Goal: Find specific page/section: Find specific page/section

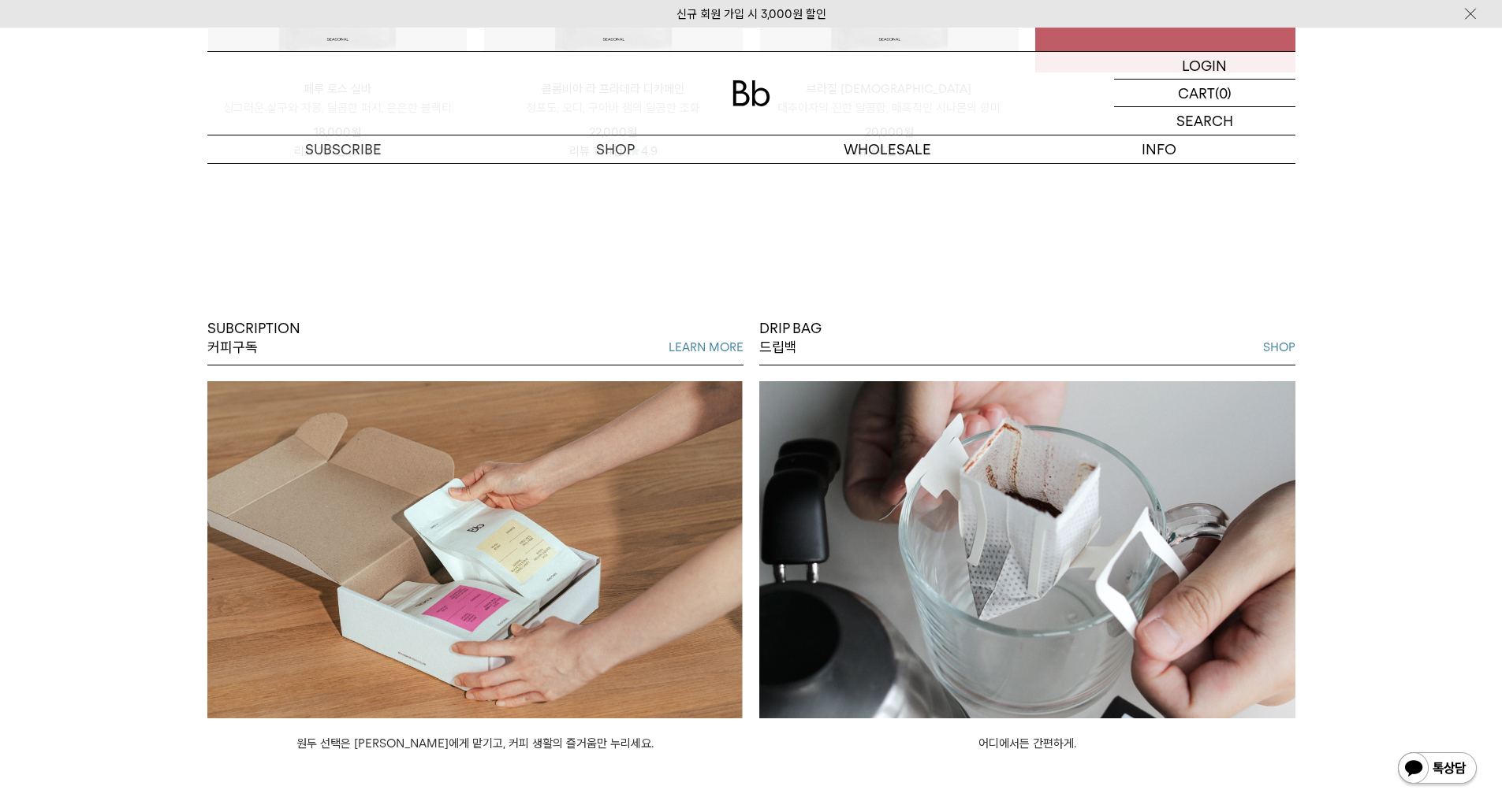
scroll to position [3054, 0]
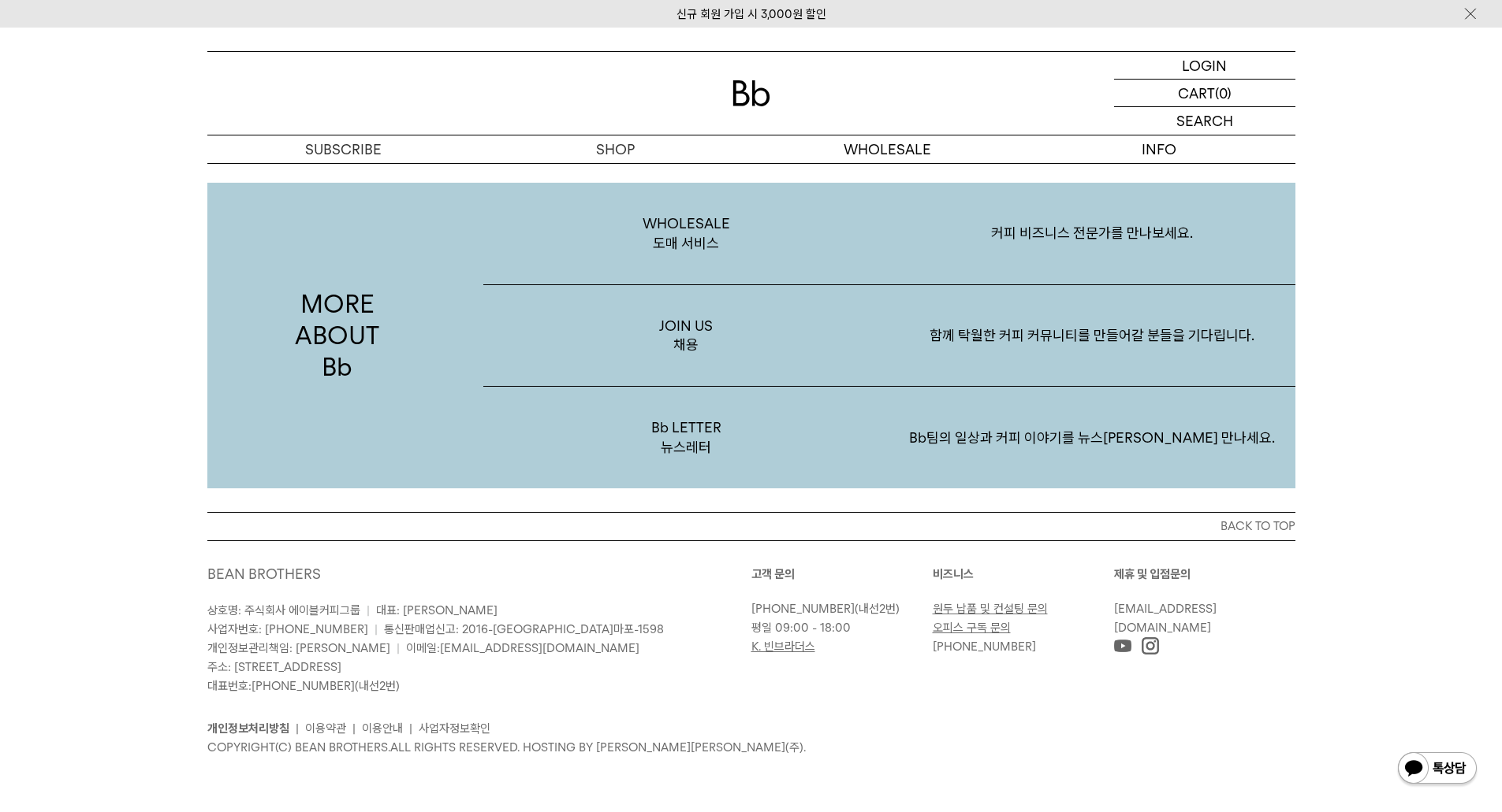
drag, startPoint x: 149, startPoint y: 364, endPoint x: 148, endPoint y: 607, distance: 243.0
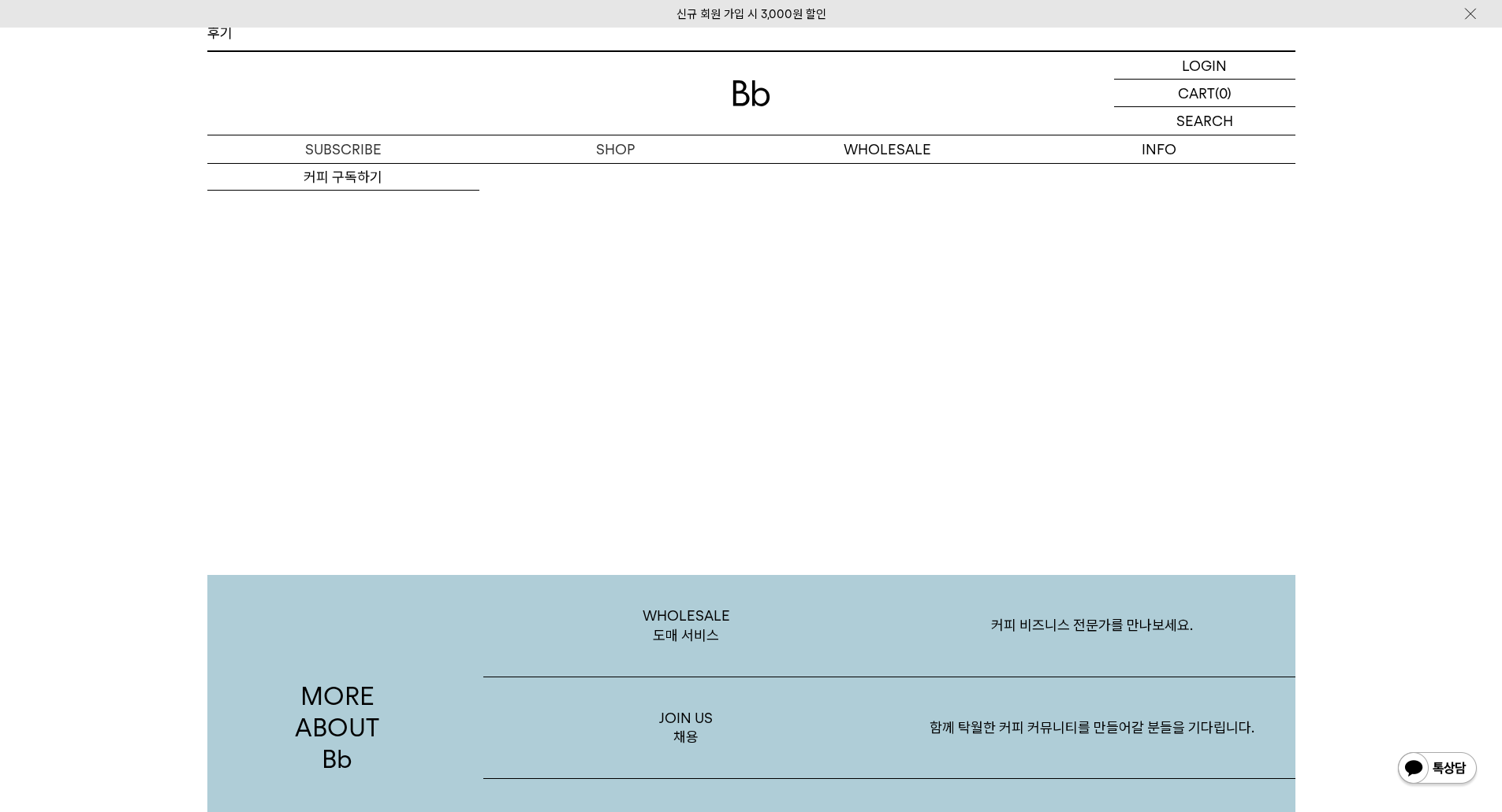
scroll to position [2659, 0]
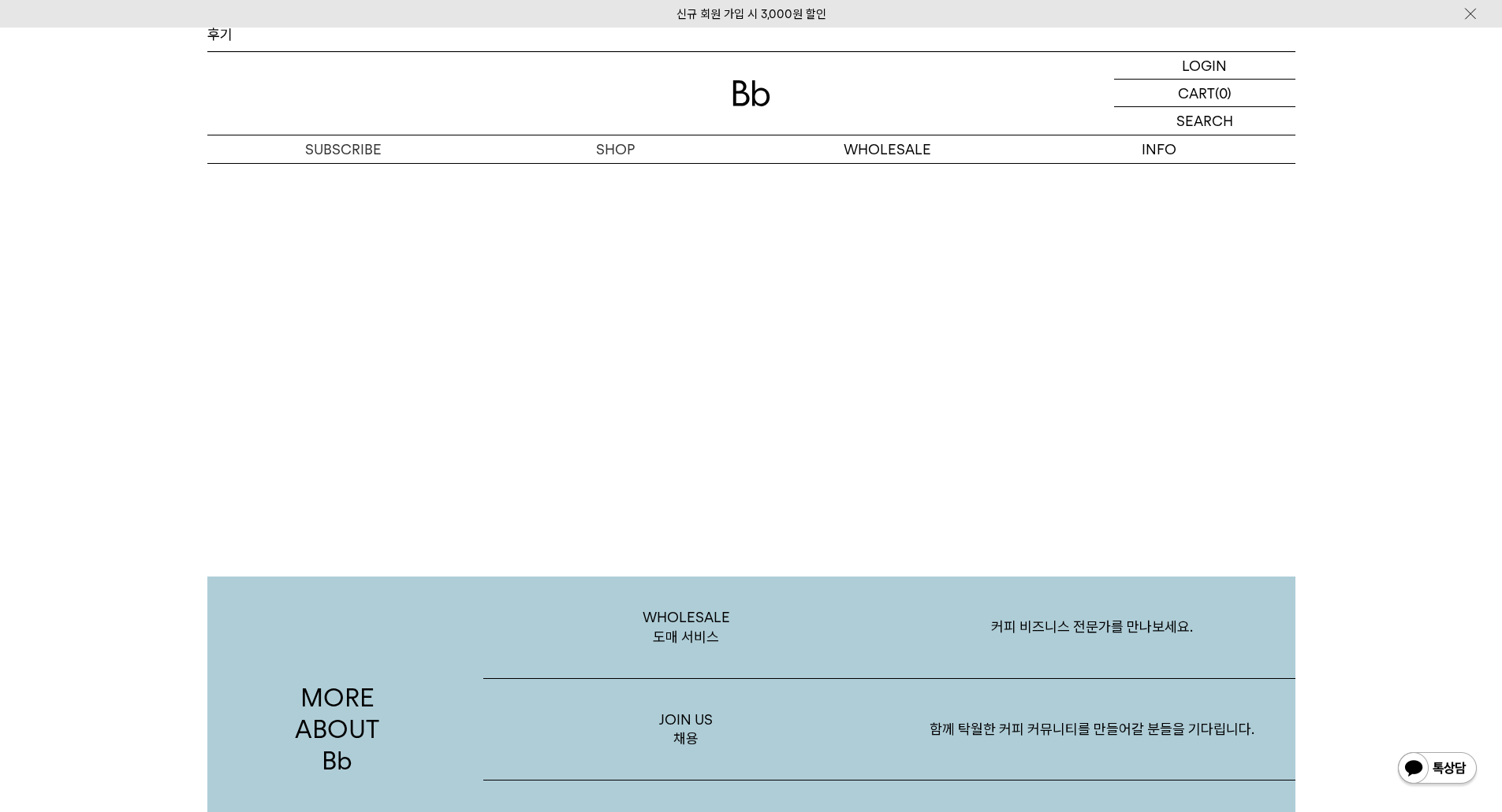
click at [64, 509] on div "MORE ABOUT Bb WHOLESALE 도매 서비스 커피 비즈니스 전문가를 만나보세요. JOIN US 채용 함께 탁월한 커피 커뮤니티를 만…" at bounding box center [751, 682] width 1502 height 447
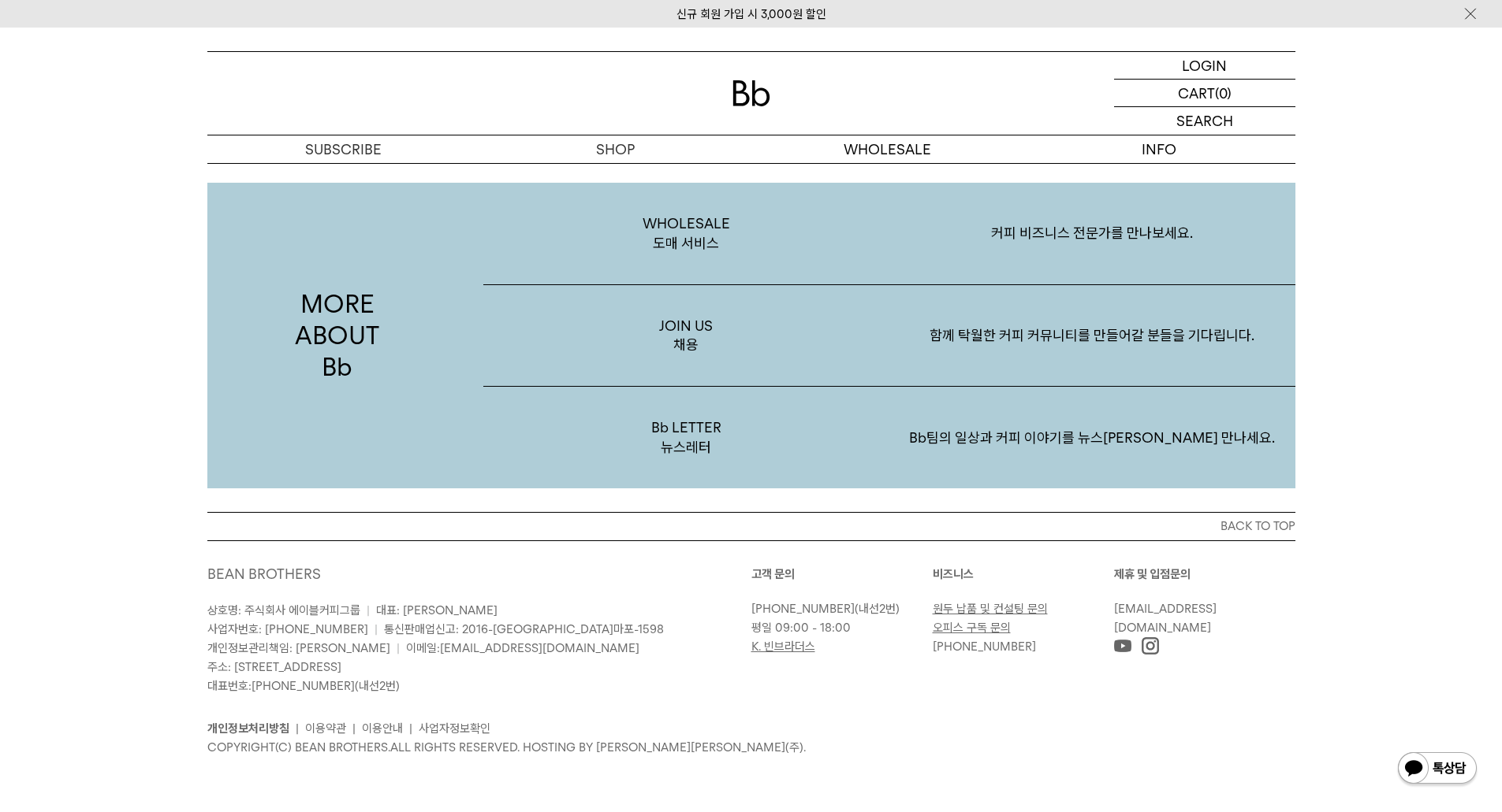
scroll to position [49, 0]
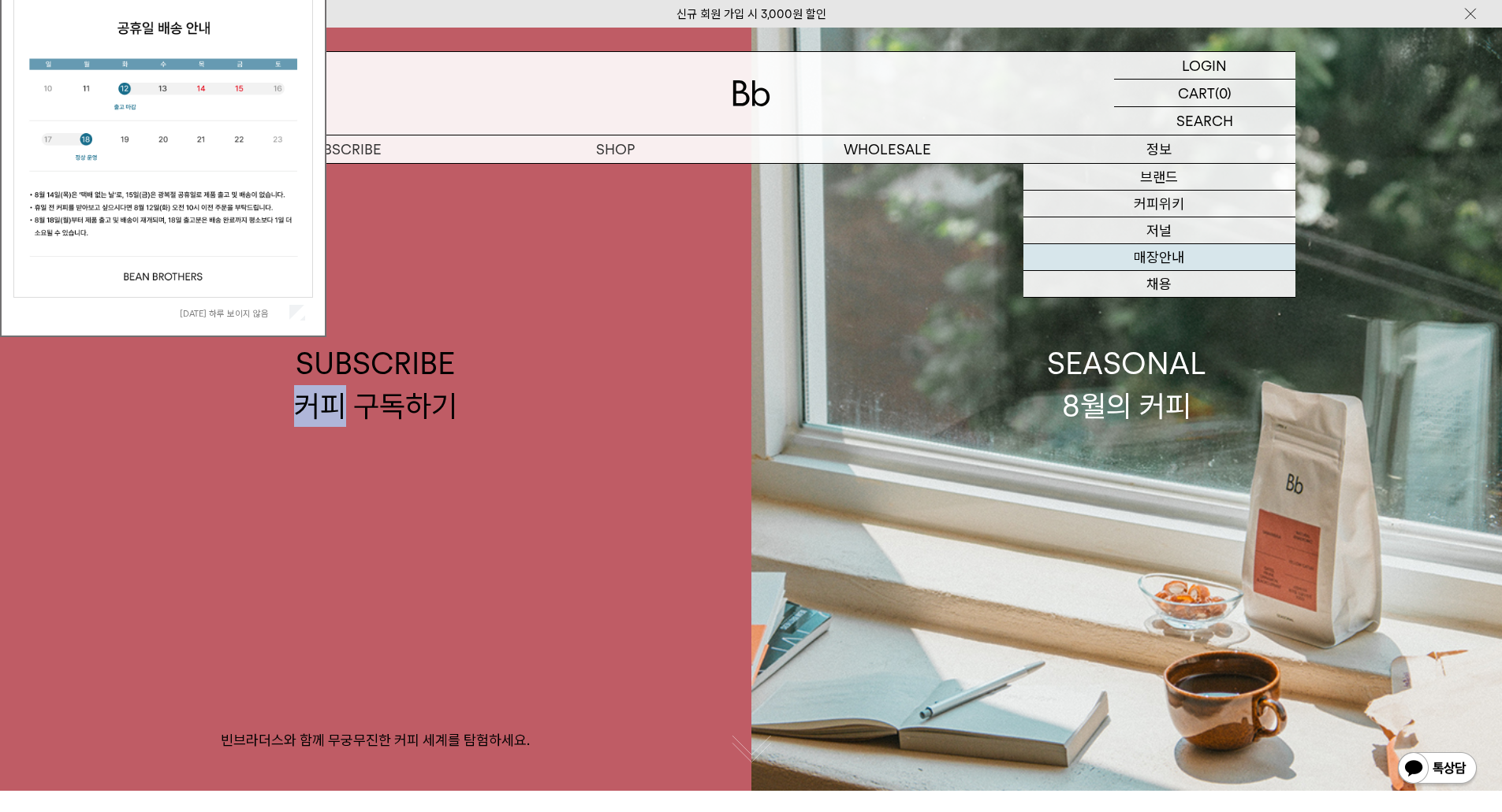
click at [1173, 252] on link "매장안내" at bounding box center [1159, 258] width 272 height 27
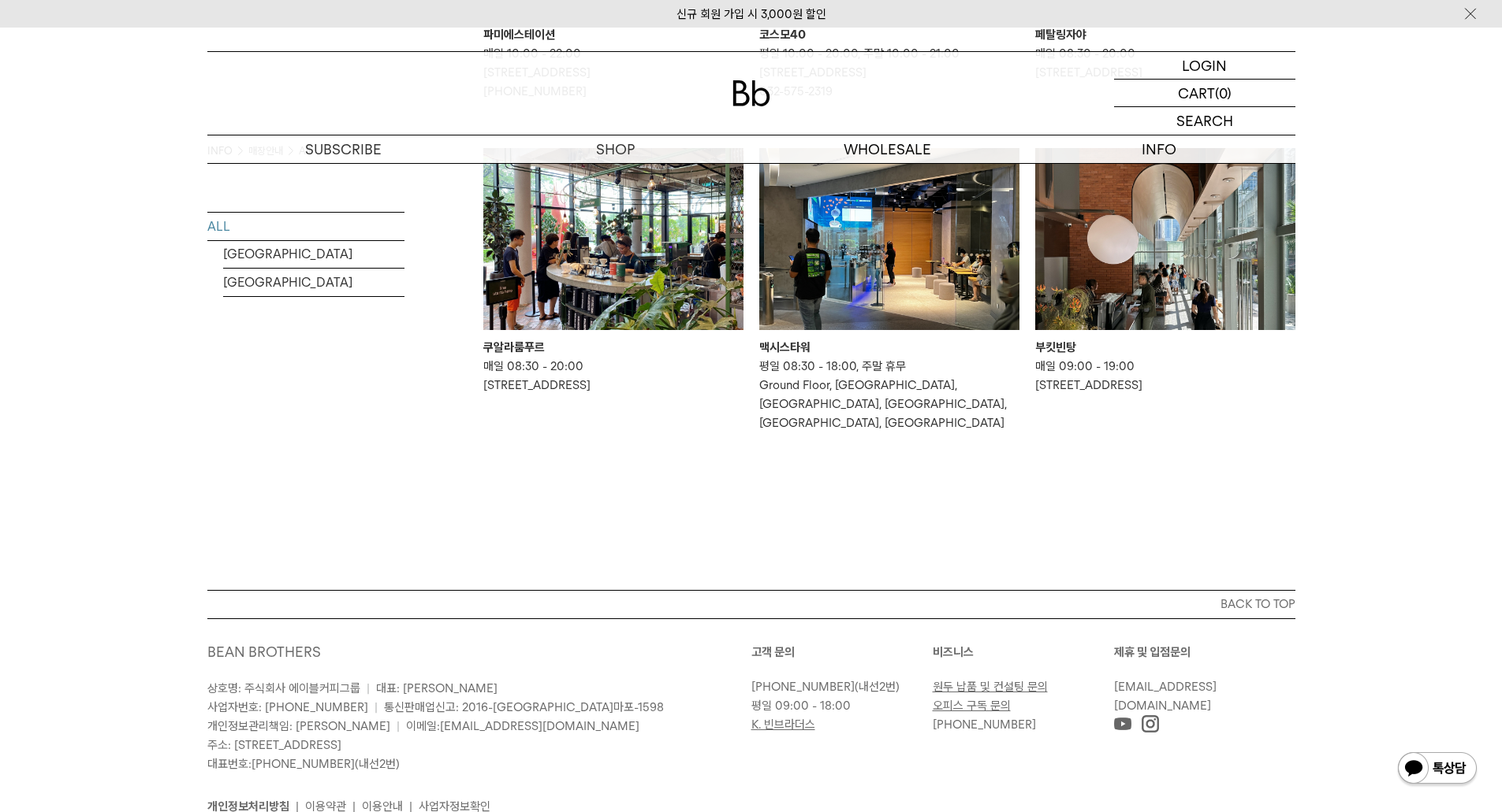
scroll to position [1103, 0]
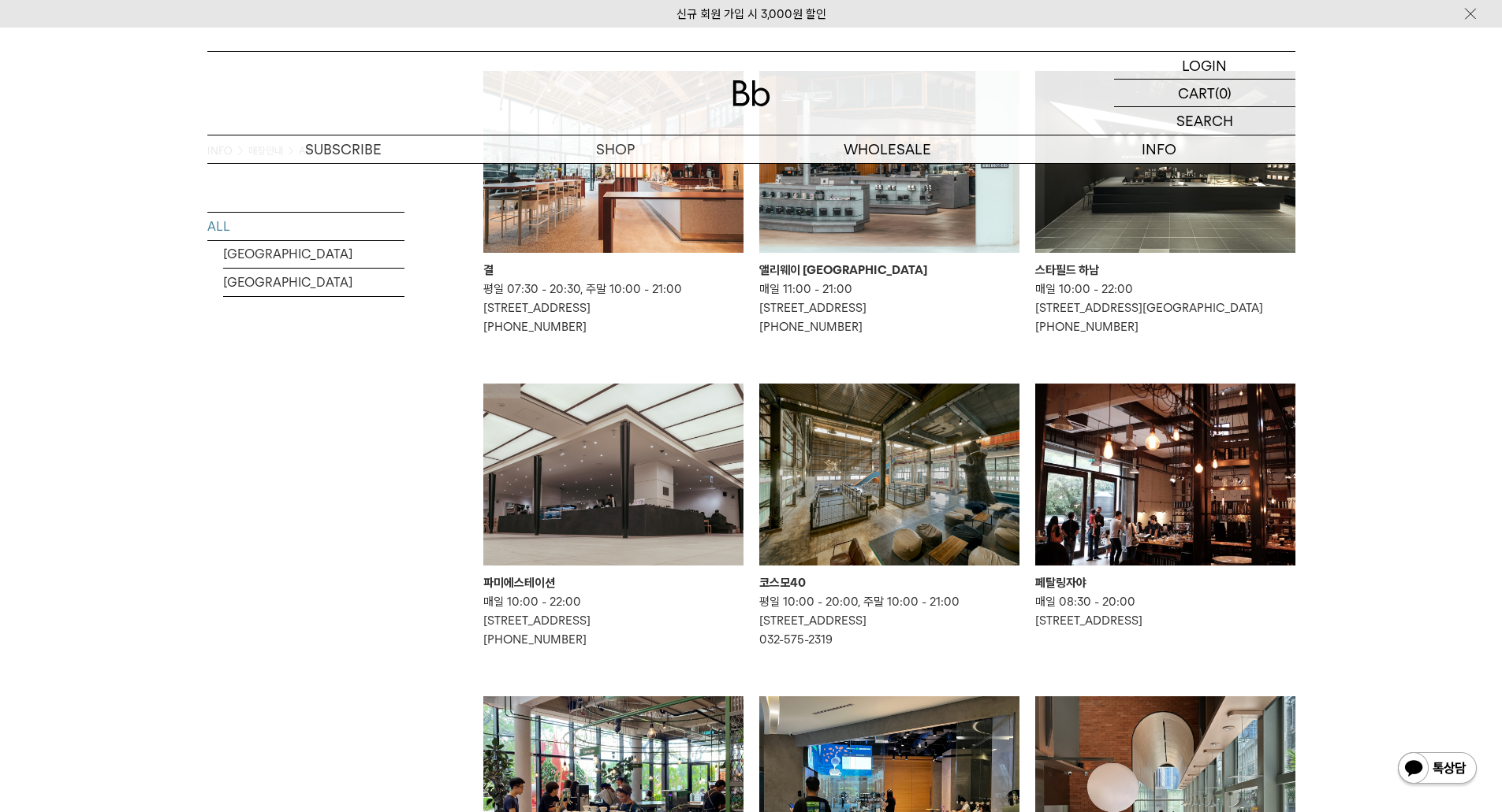
scroll to position [552, 0]
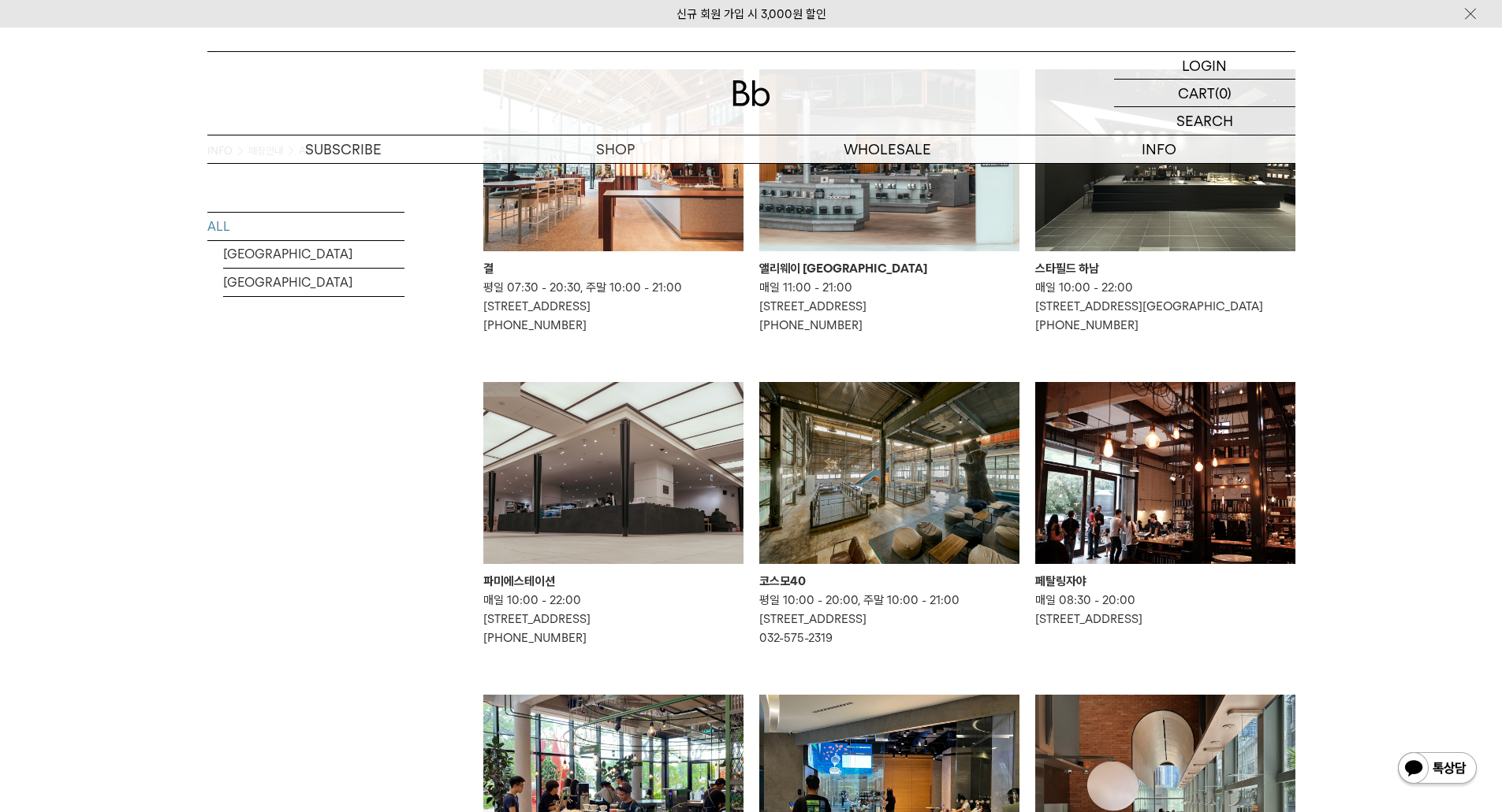
click at [745, 88] on img at bounding box center [750, 93] width 37 height 26
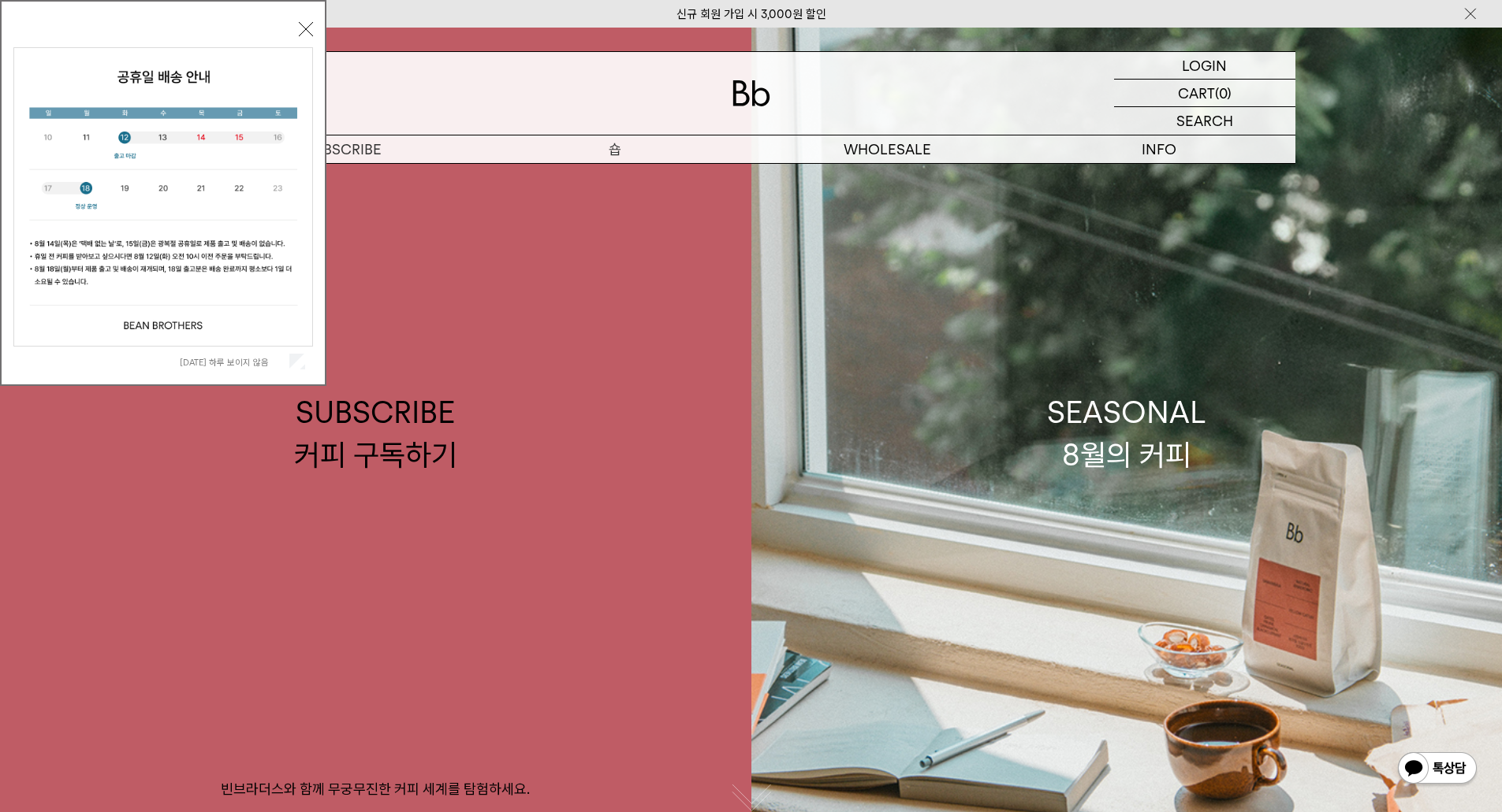
click at [605, 147] on p "숍" at bounding box center [615, 149] width 272 height 28
